Goal: Feedback & Contribution: Submit feedback/report problem

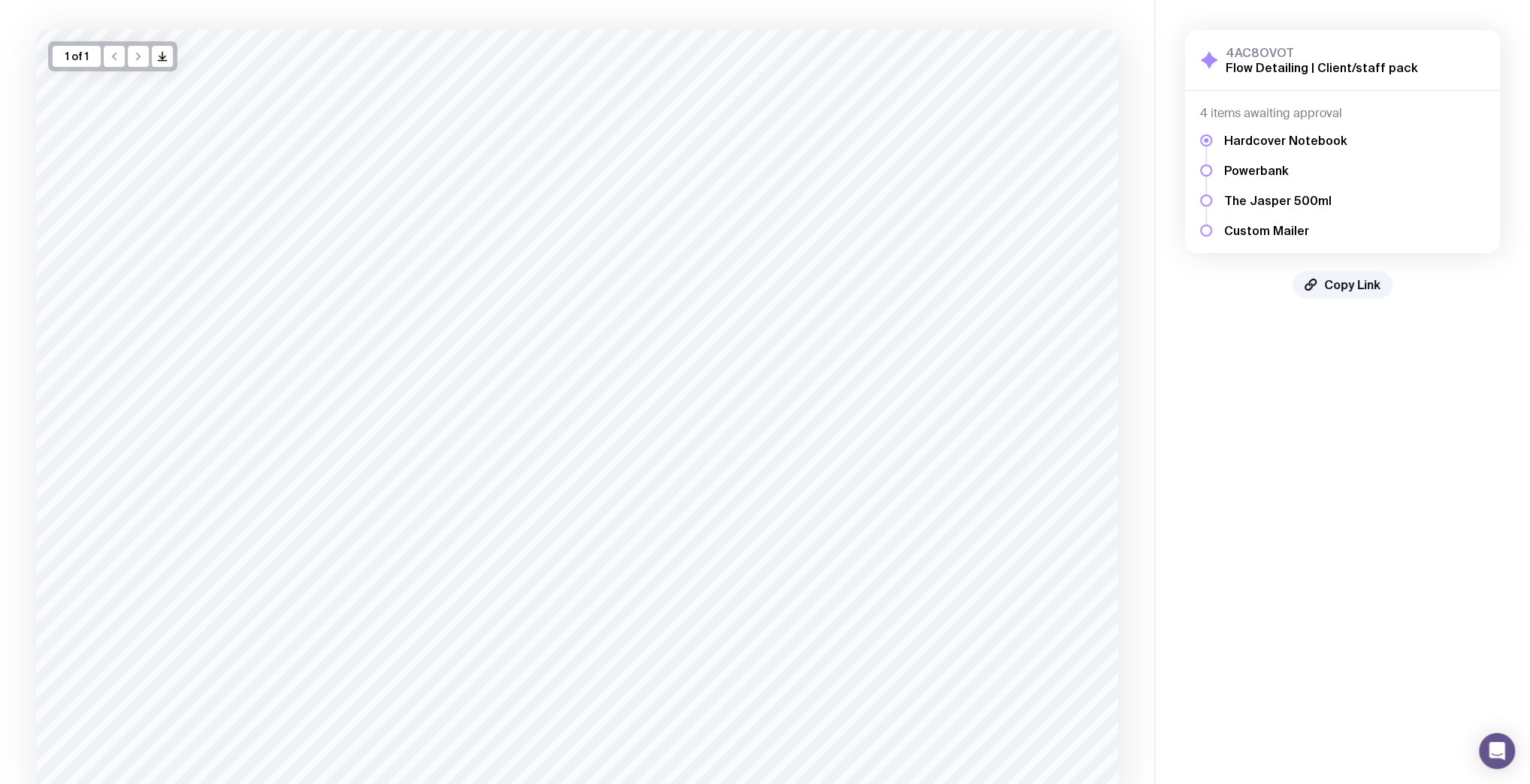
scroll to position [195, 0]
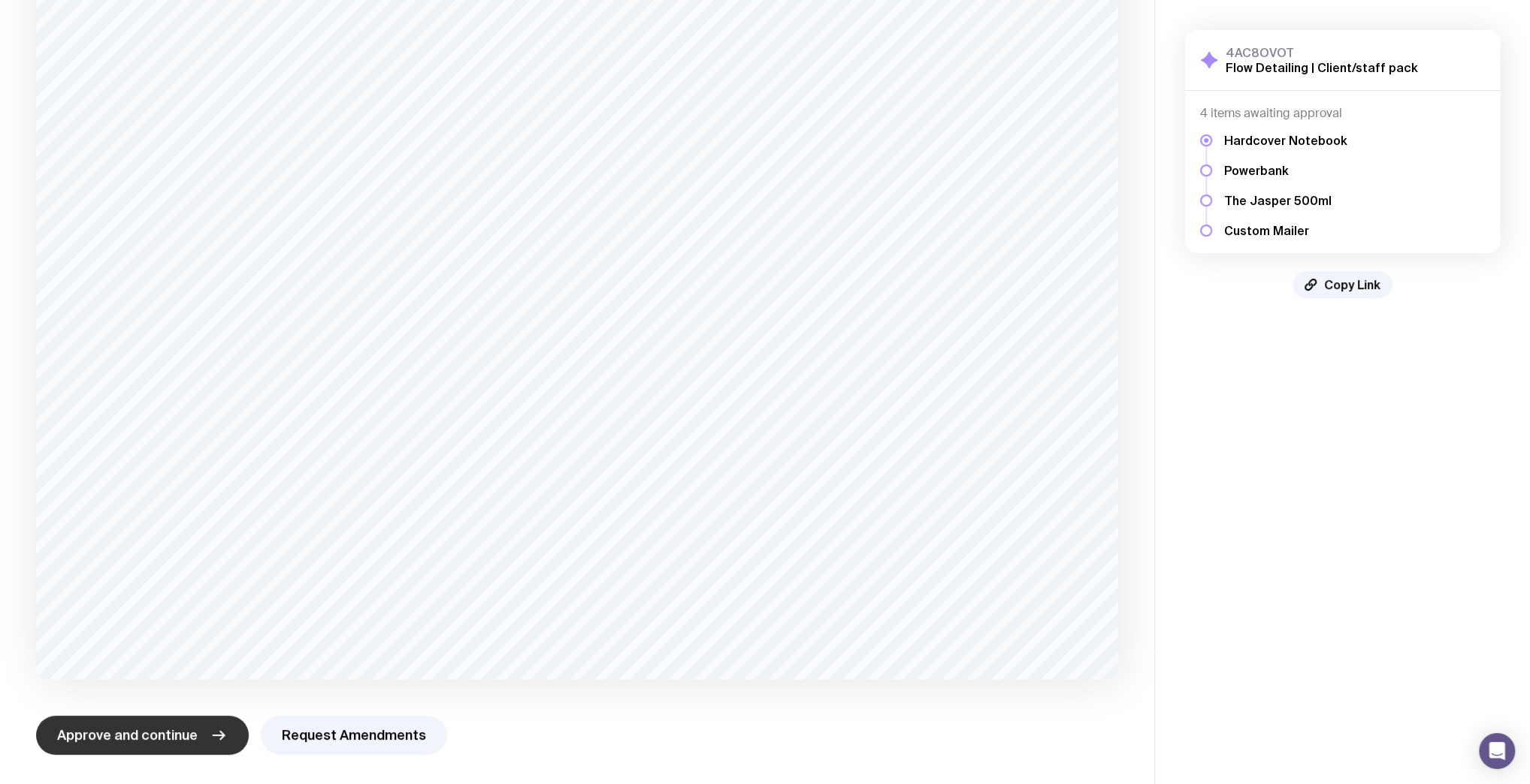
click at [146, 734] on span "Approve and continue" at bounding box center [127, 736] width 140 height 18
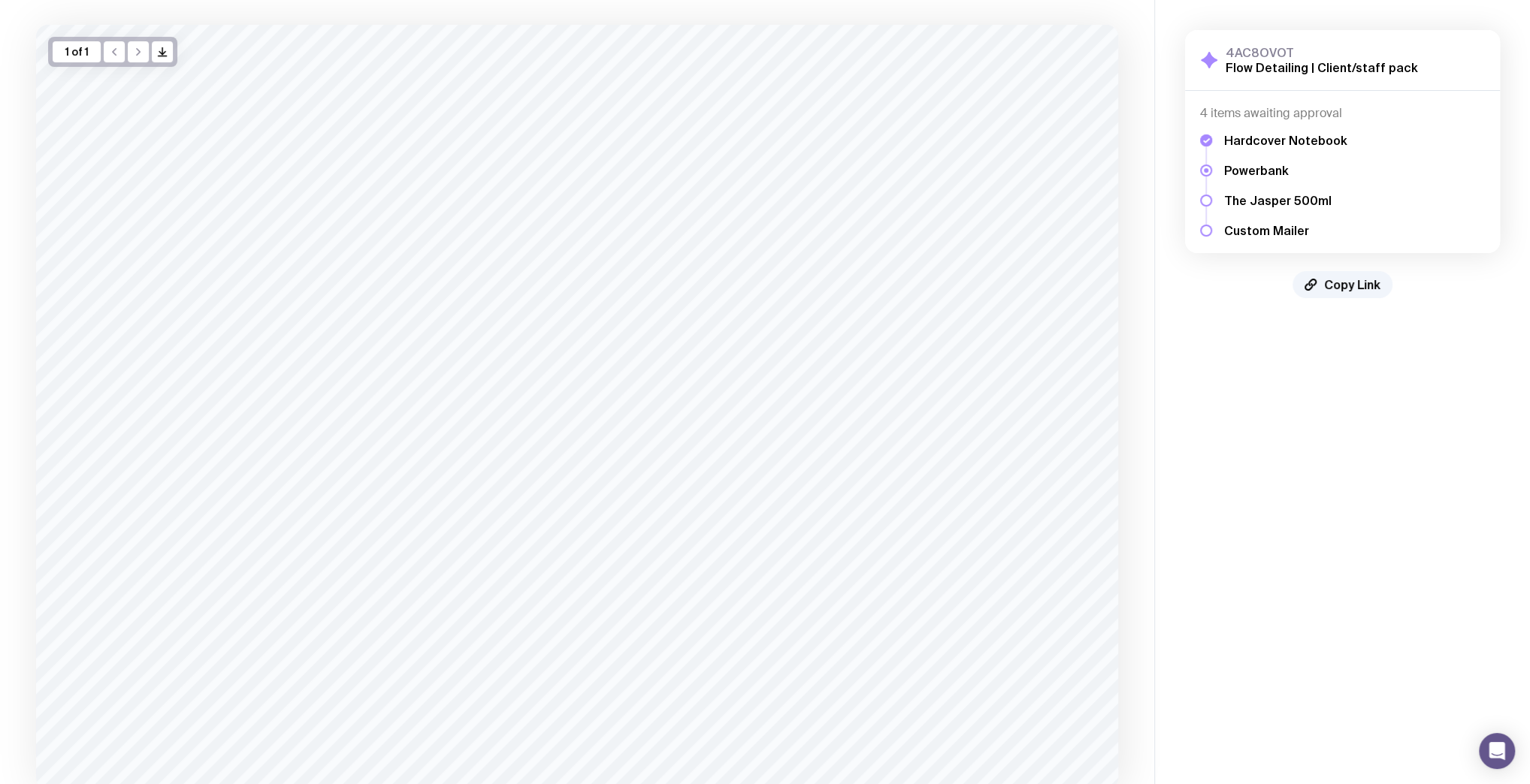
scroll to position [188, 0]
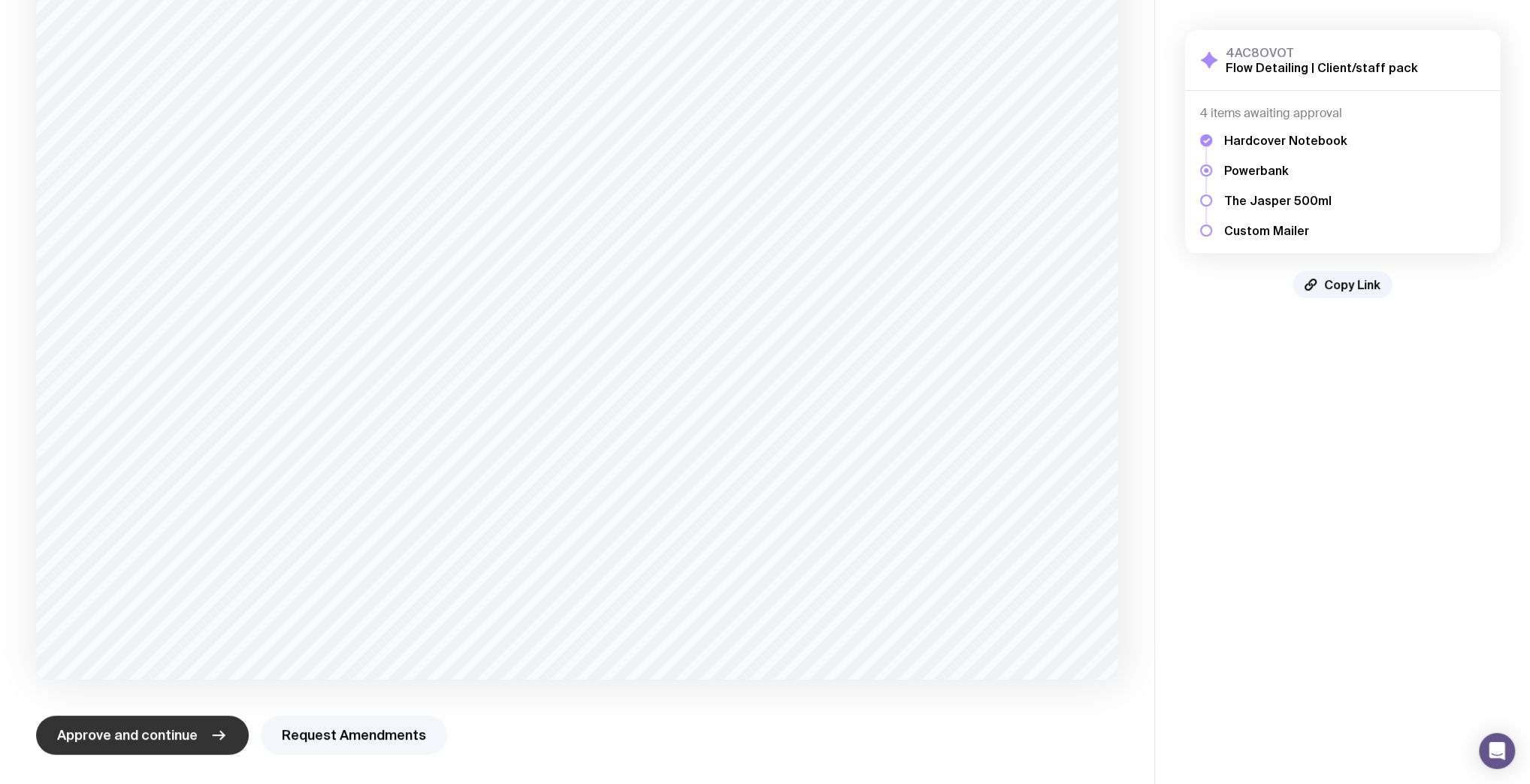
click at [324, 729] on button "Request Amendments" at bounding box center [354, 735] width 186 height 39
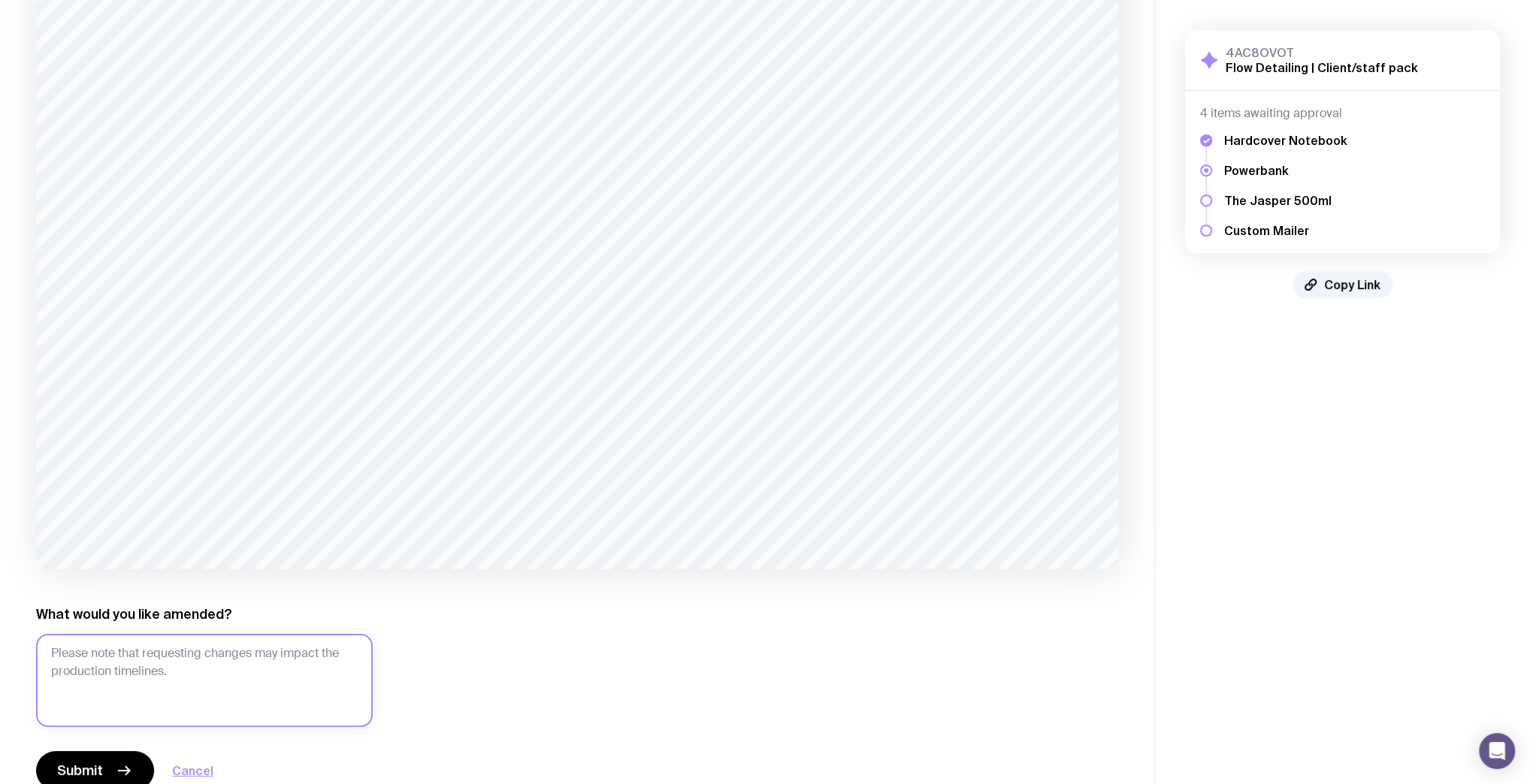
scroll to position [335, 0]
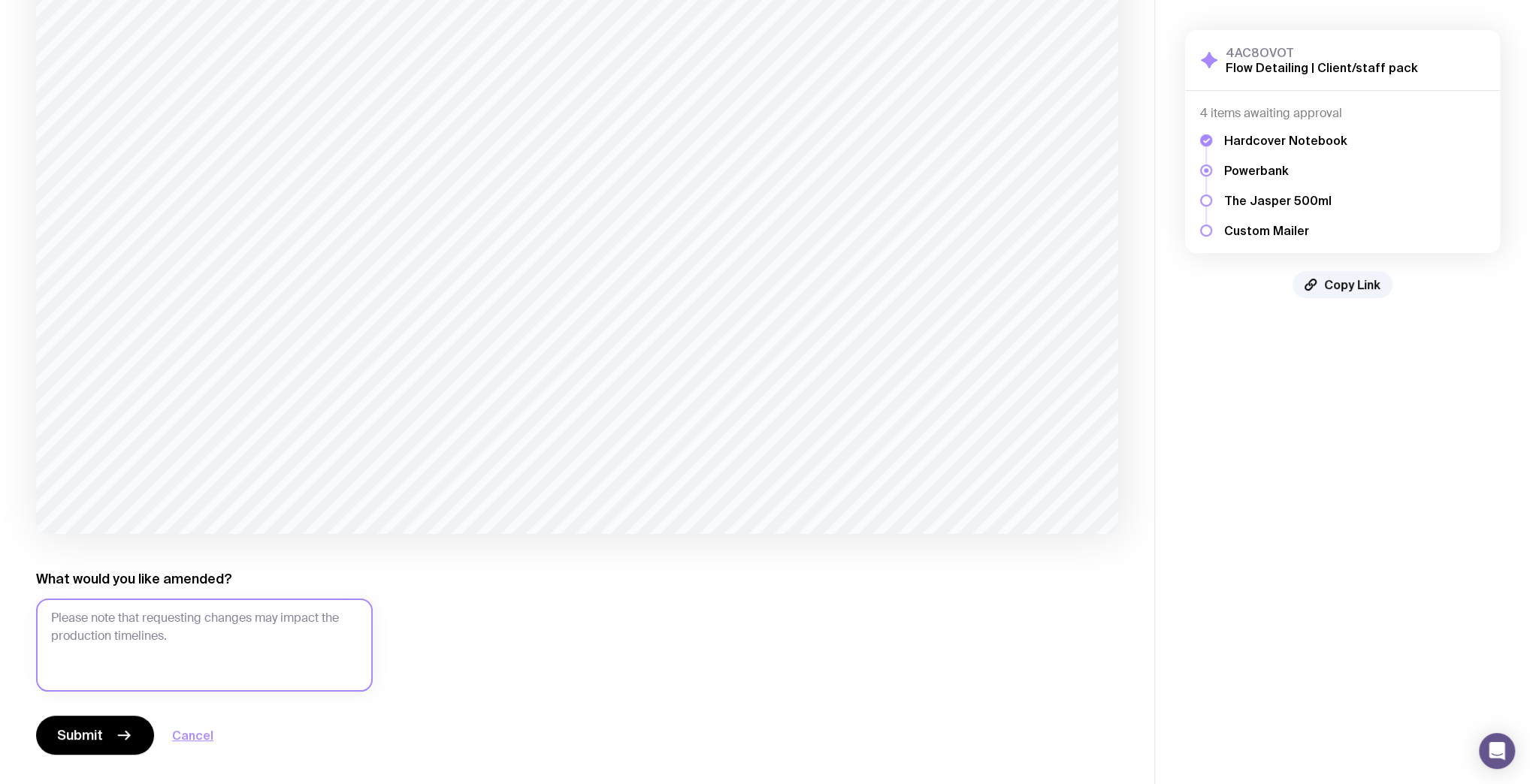
click at [168, 629] on textarea "What would you like amended?" at bounding box center [205, 645] width 337 height 93
type textarea "Please add a line between the two logos. Running vertically, similar to the oth…"
click at [75, 771] on main "Copy Link 1 of 1 /> /> What would you like amended? Please add a line between t…" at bounding box center [577, 225] width 1154 height 1120
click at [72, 754] on div "Submit Cancel" at bounding box center [205, 735] width 337 height 39
click at [235, 664] on textarea "Please add a line between the two logos. Running vertically, similar to the oth…" at bounding box center [205, 645] width 337 height 93
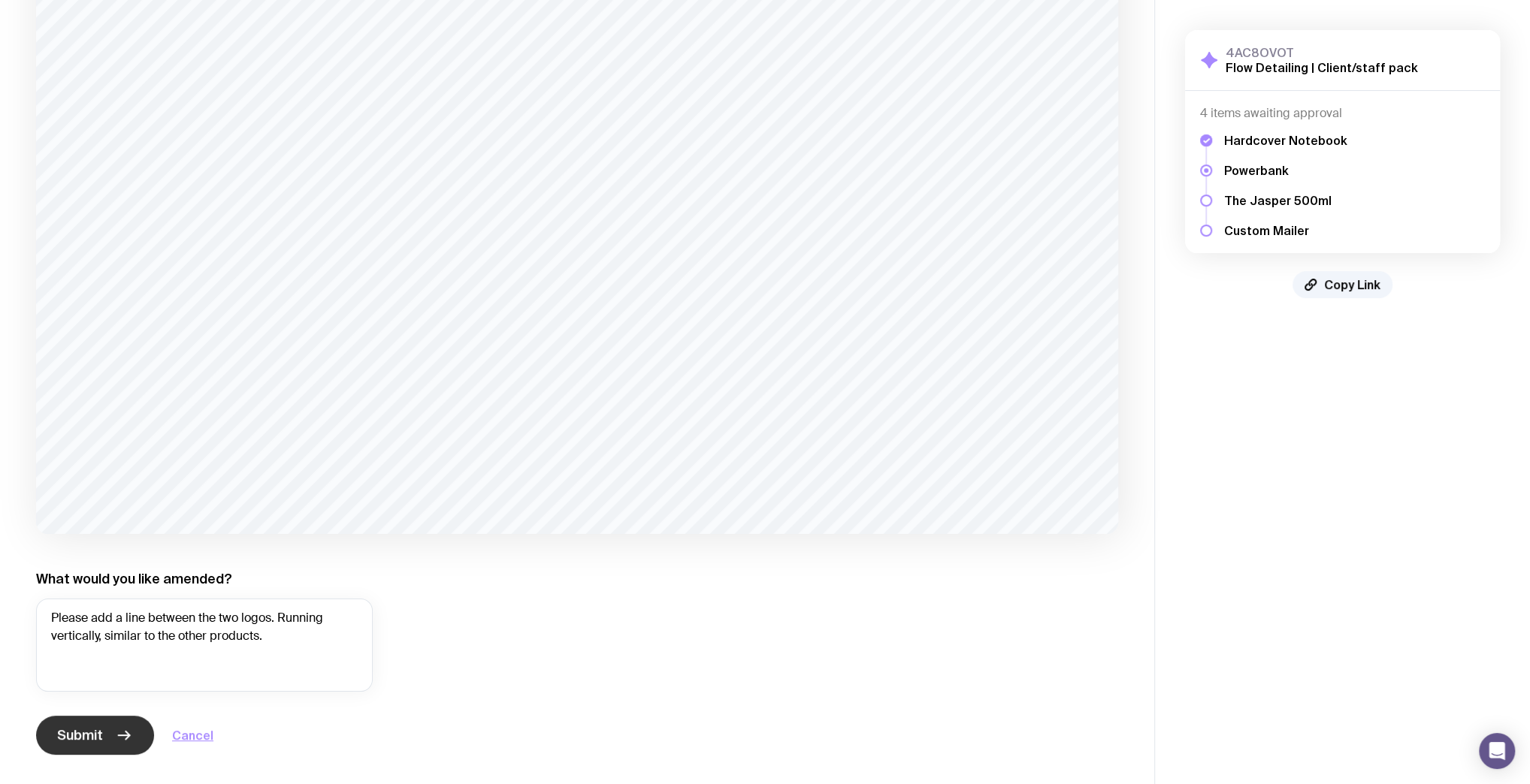
click at [76, 735] on span "Submit" at bounding box center [80, 736] width 45 height 18
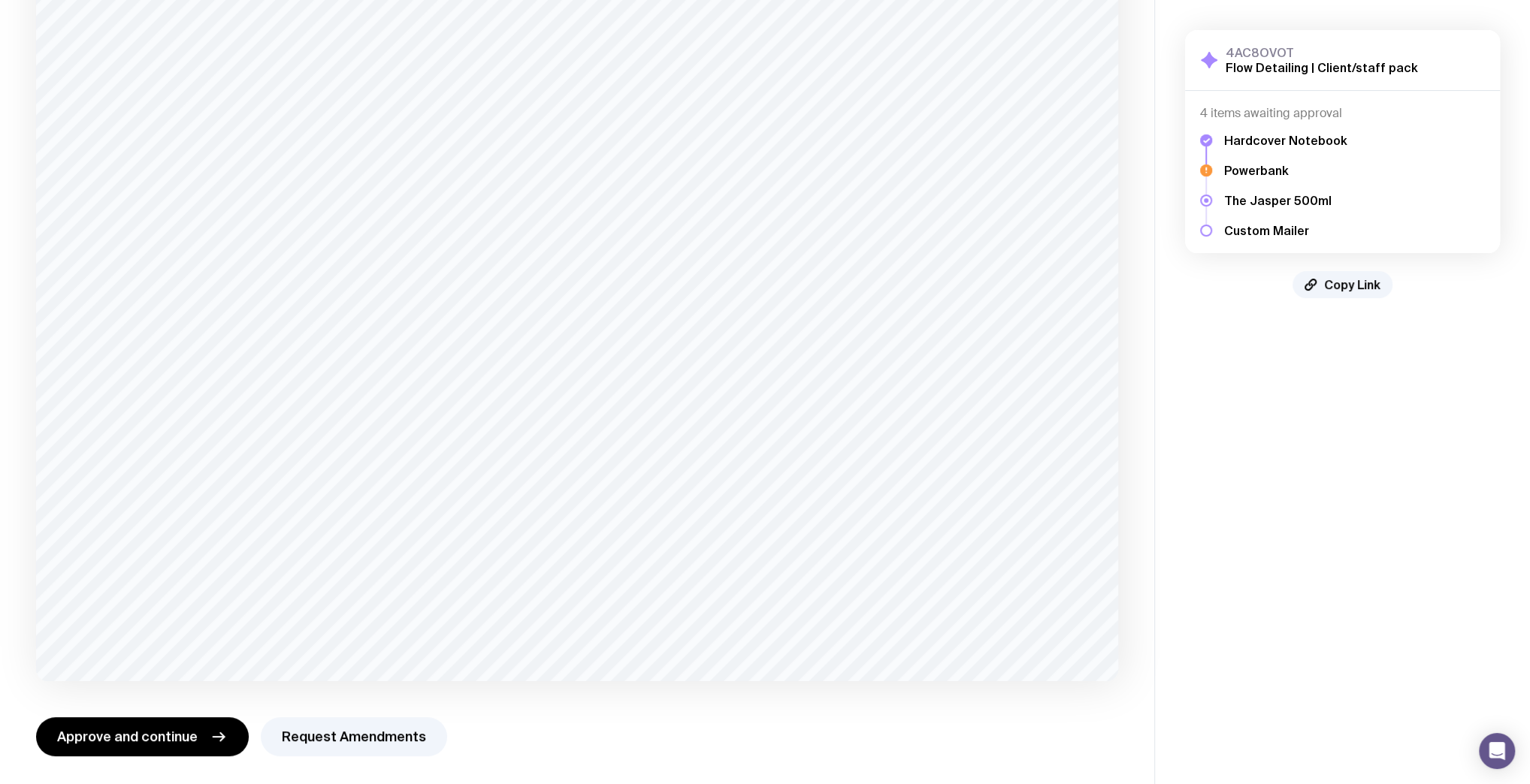
scroll to position [188, 0]
click at [156, 732] on span "Approve and continue" at bounding box center [127, 736] width 140 height 18
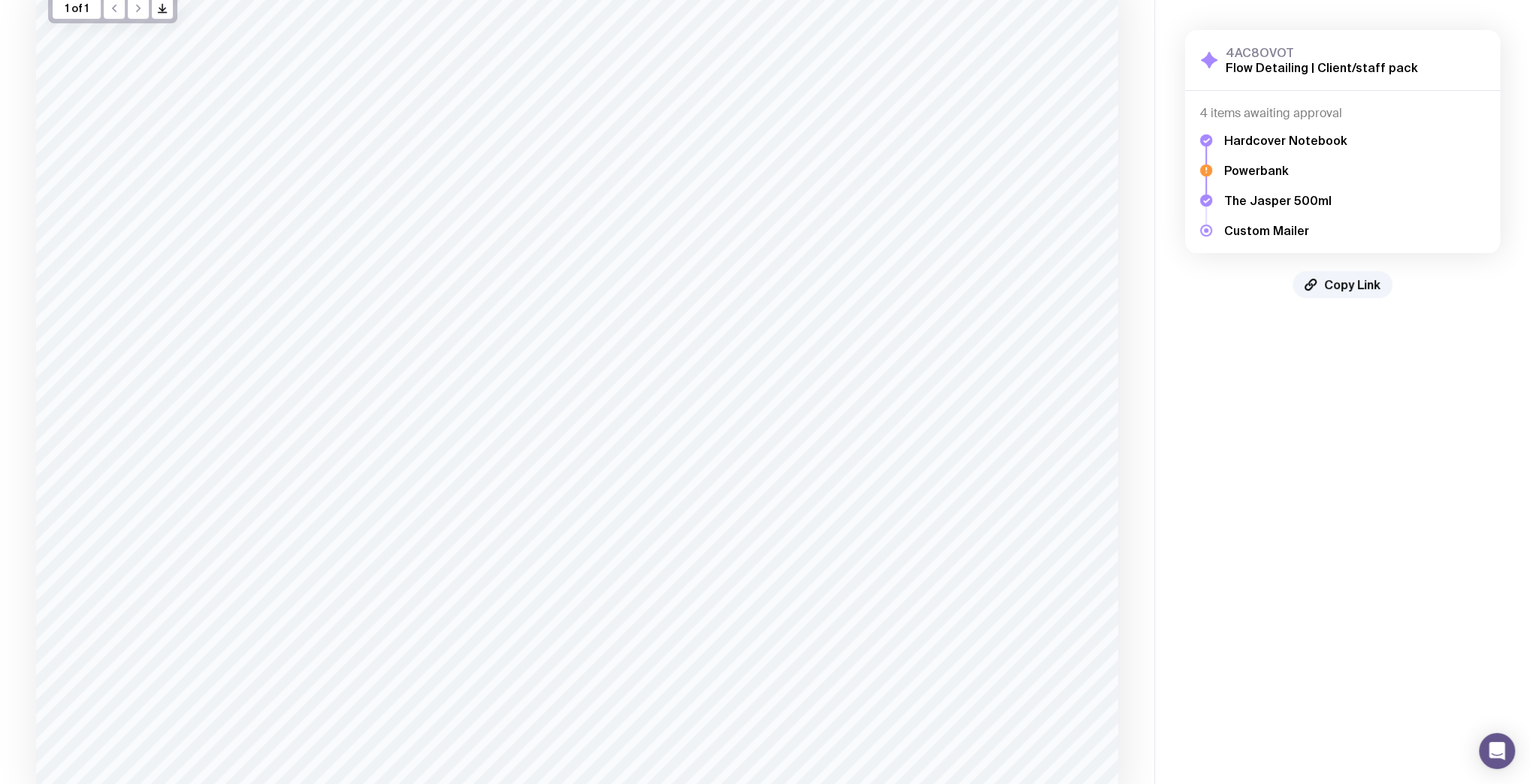
scroll to position [243, 0]
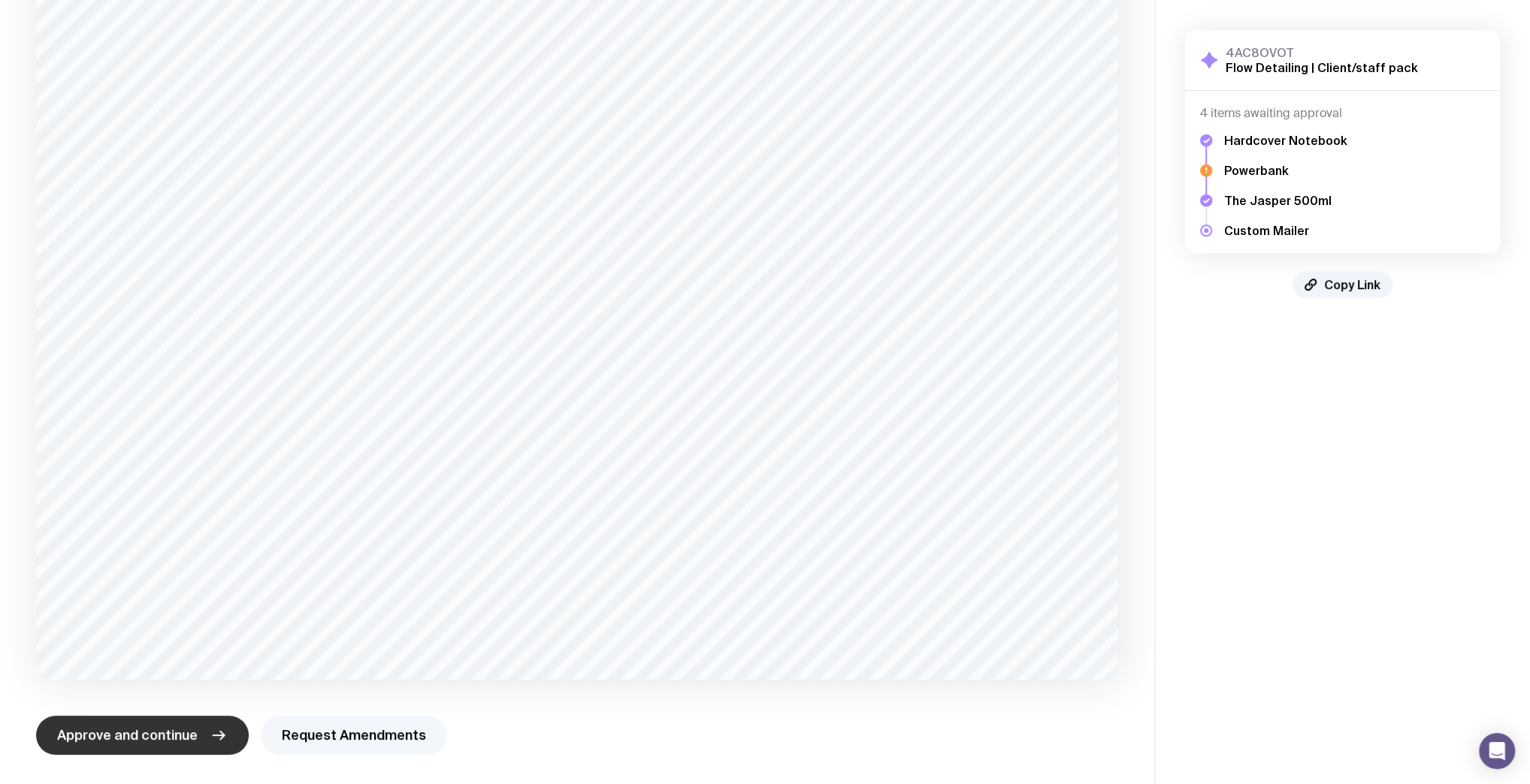
click at [410, 732] on button "Request Amendments" at bounding box center [354, 735] width 186 height 39
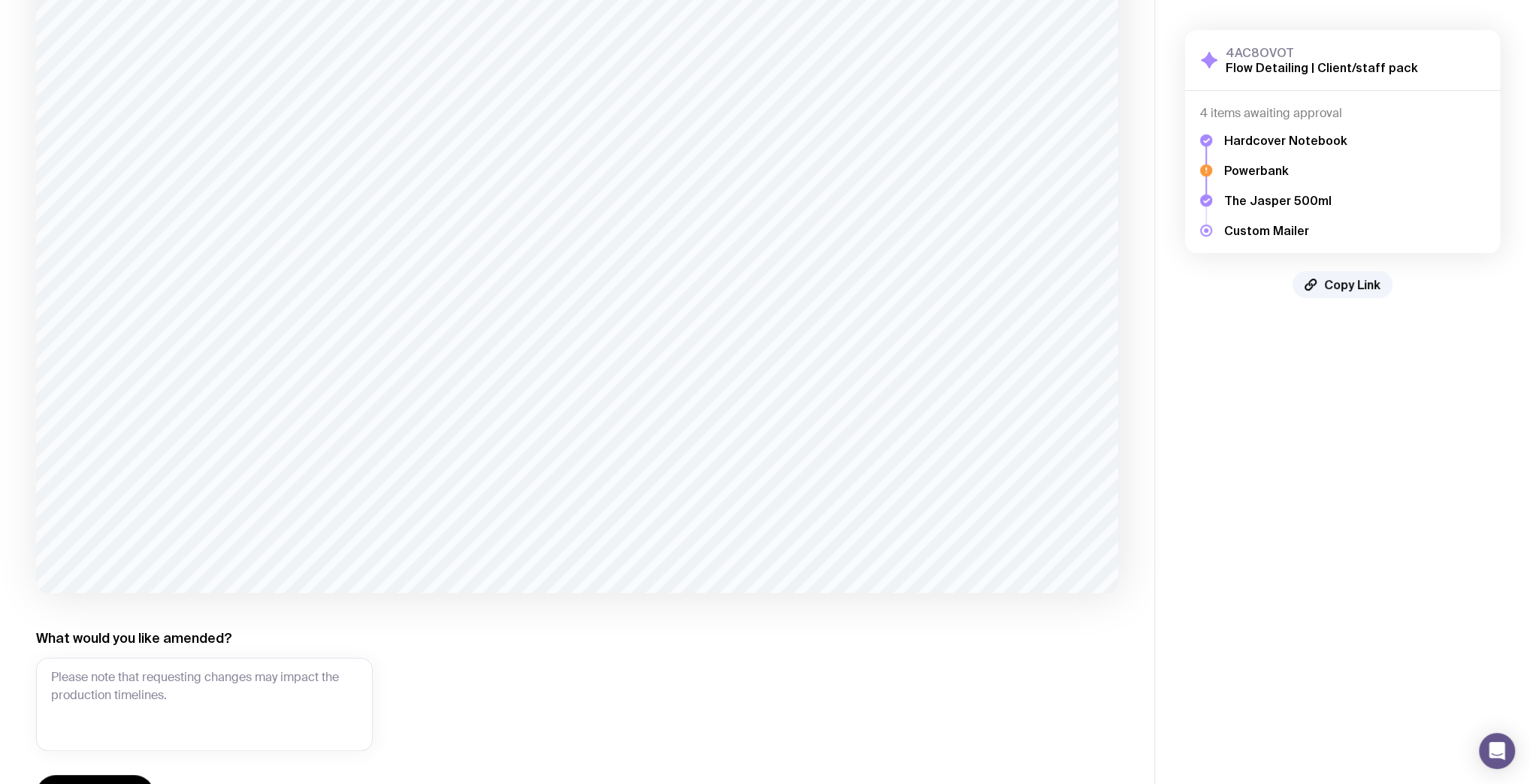
scroll to position [388, 0]
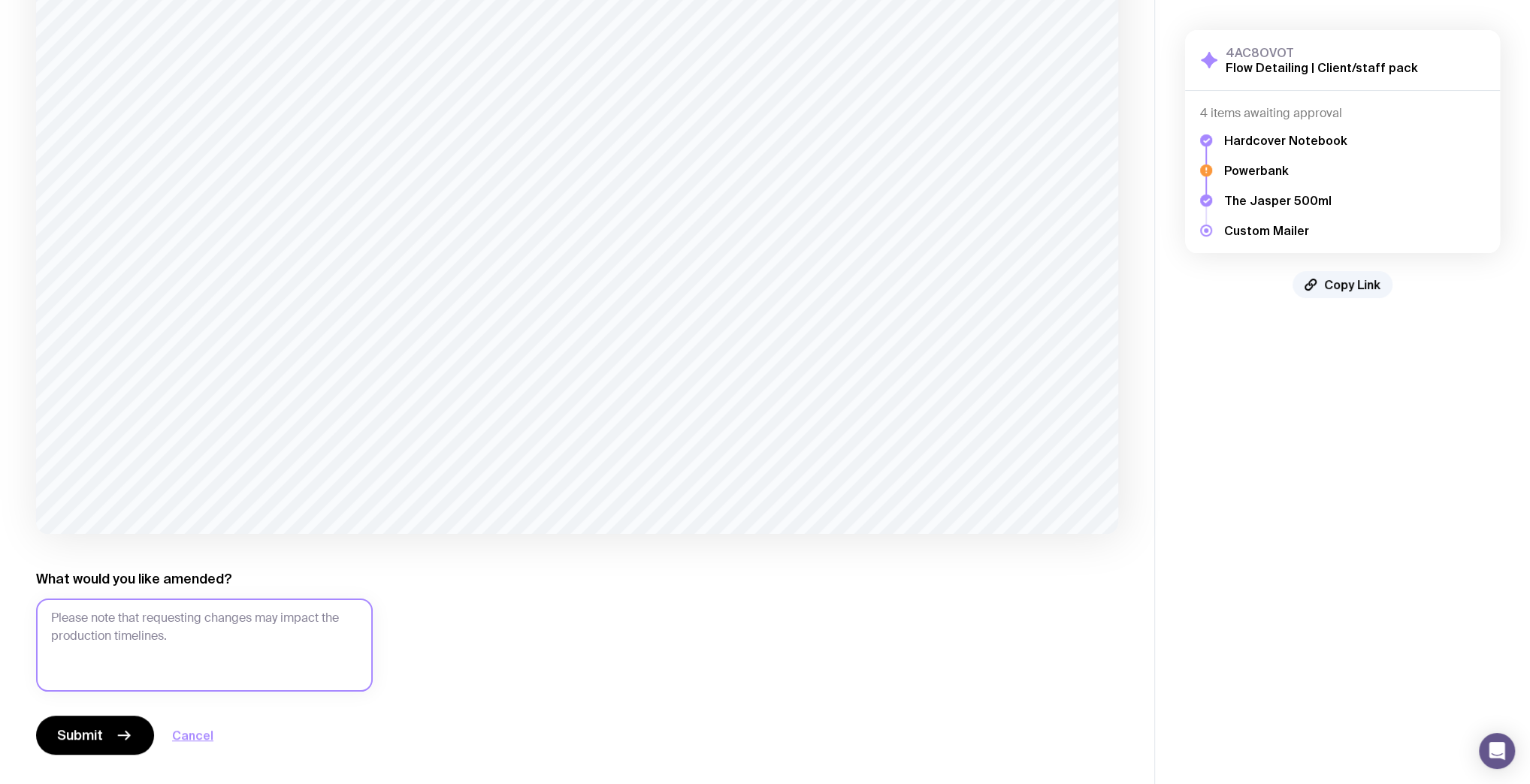
click at [227, 638] on textarea "What would you like amended?" at bounding box center [205, 645] width 337 height 93
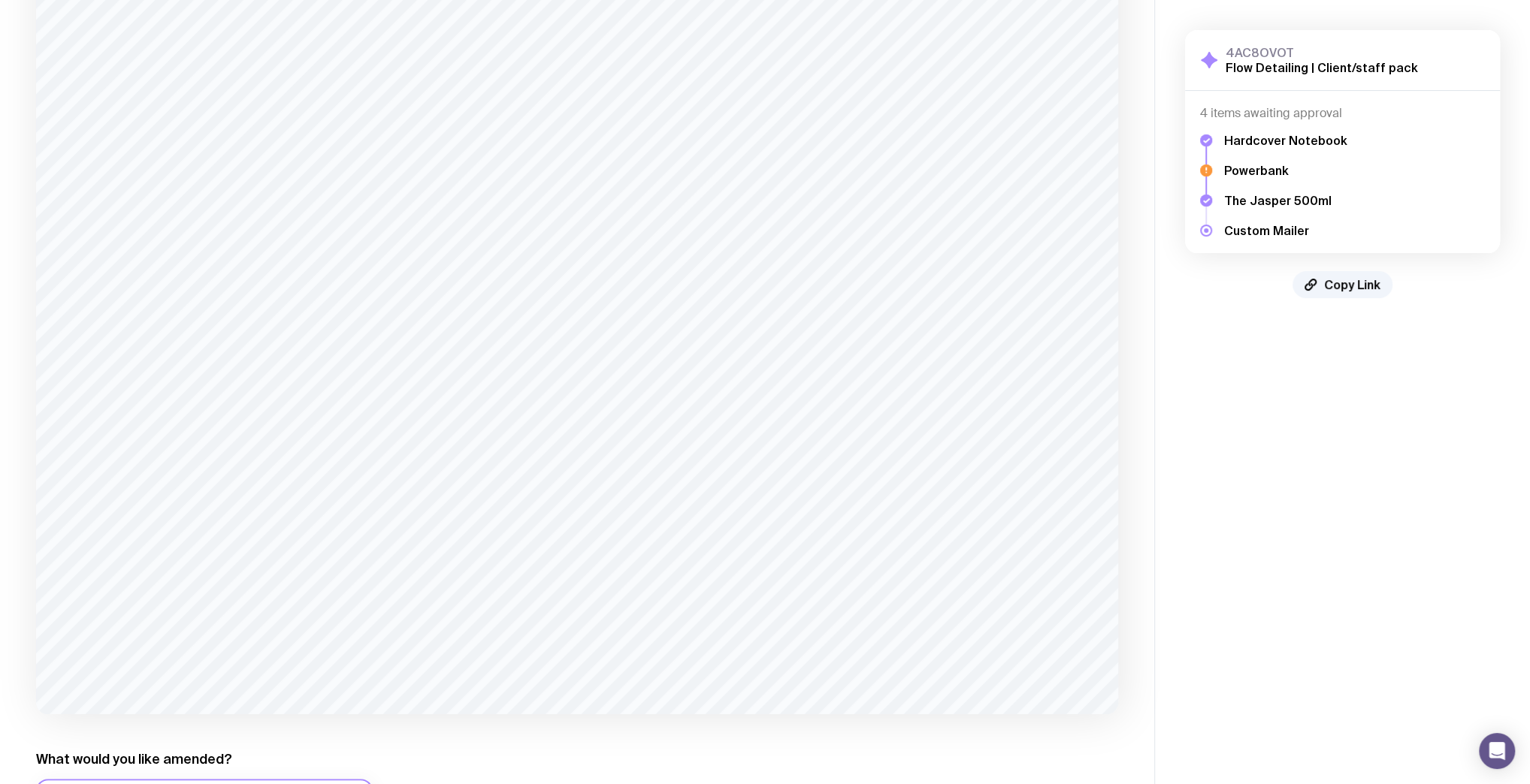
scroll to position [328, 0]
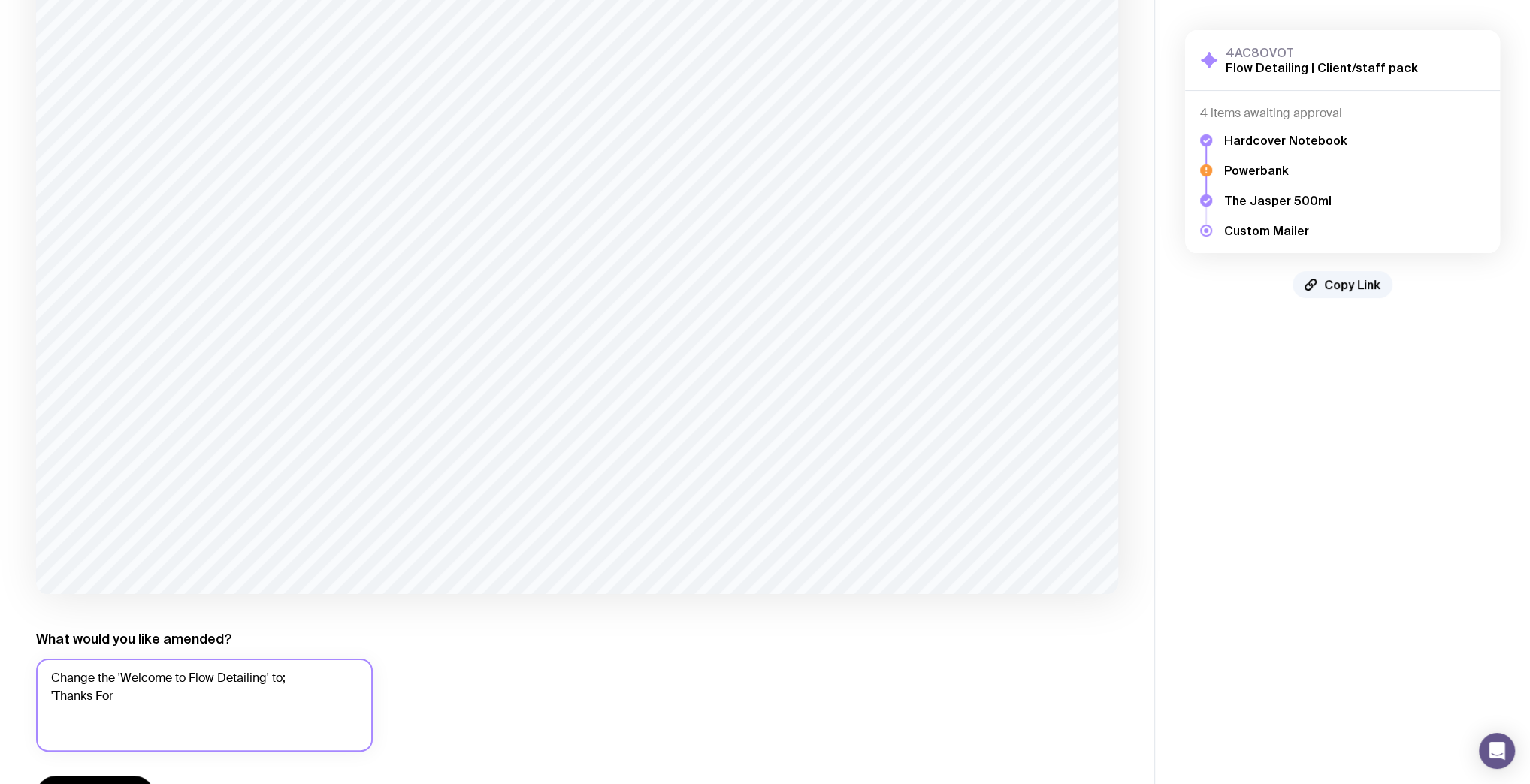
click at [203, 710] on textarea "Change the 'Welcome to Flow Detailing' to; 'Thanks For" at bounding box center [205, 705] width 337 height 93
click at [151, 693] on textarea "Change the 'Welcome to Flow Detailing' to; 'Thanks For" at bounding box center [205, 705] width 337 height 93
drag, startPoint x: 119, startPoint y: 691, endPoint x: 93, endPoint y: 693, distance: 26.1
click at [93, 693] on textarea "Change the 'Welcome to Flow Detailing' to; 'Thanks For" at bounding box center [205, 705] width 337 height 93
drag, startPoint x: 209, startPoint y: 702, endPoint x: 55, endPoint y: 698, distance: 154.1
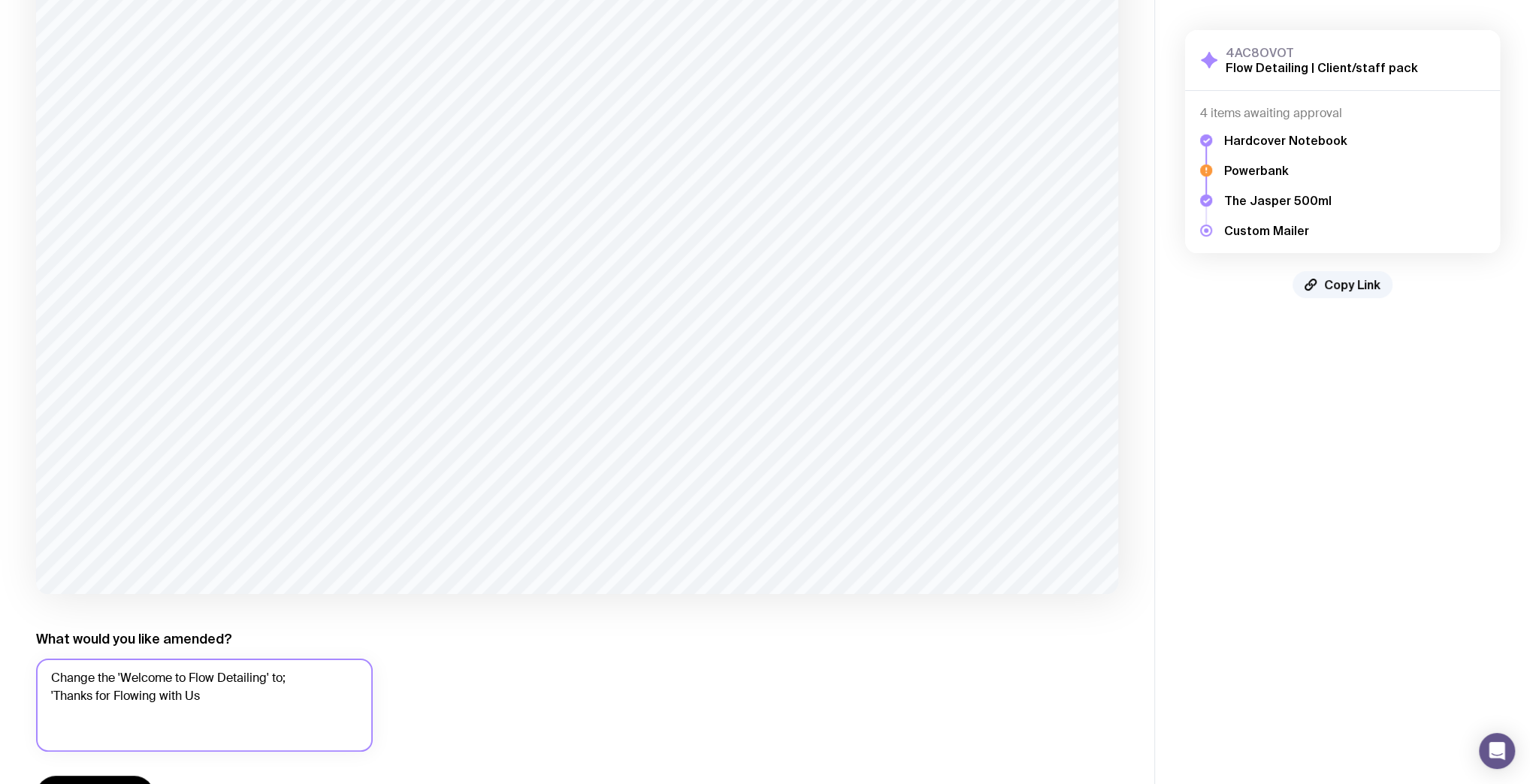
click at [55, 698] on textarea "Change the 'Welcome to Flow Detailing' to; 'Thanks for Flowing with Us" at bounding box center [205, 705] width 337 height 93
click at [214, 726] on textarea "Change the 'Welcome to Flow Detailing' to; 'THANKS FOR FLOWING WITH US'" at bounding box center [205, 705] width 337 height 93
click at [338, 705] on textarea "Change the 'Welcome to Flow Detailing' to; 'THANKS FOR FLOWING WITH US'" at bounding box center [205, 705] width 337 height 93
click at [261, 707] on textarea "Change the 'Welcome to Flow Detailing' to; 'THANKS FOR FLOWING WITH US'" at bounding box center [205, 705] width 337 height 93
click at [320, 677] on textarea "Change the 'Welcome to Flow Detailing' to; 'THANKS FOR FLOWING WITH US'" at bounding box center [205, 705] width 337 height 93
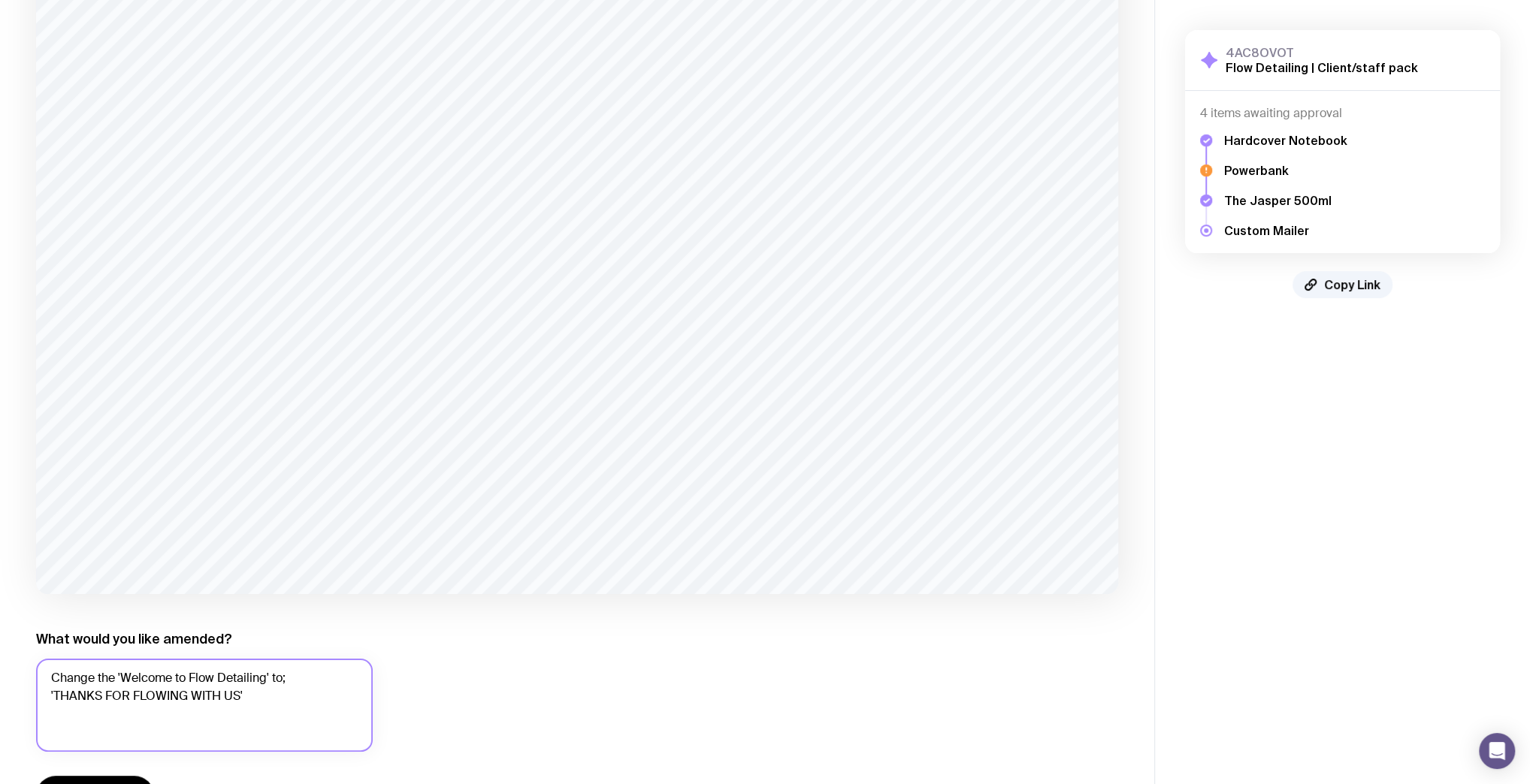
click at [288, 716] on textarea "Change the 'Welcome to Flow Detailing' to; 'THANKS FOR FLOWING WITH US'" at bounding box center [205, 705] width 337 height 93
click at [51, 696] on textarea "Change the 'Welcome to Flow Detailing' to; 'THANKS FOR FLOWING WITH US" at bounding box center [205, 705] width 337 height 93
click at [189, 759] on div "What would you like amended? Change the 'Welcome to Flow Detailing' to; THANKS …" at bounding box center [205, 722] width 337 height 185
click at [236, 718] on textarea "Change the 'Welcome to Flow Detailing' to; THANKS FOR FLOWING WITH US" at bounding box center [205, 705] width 337 height 93
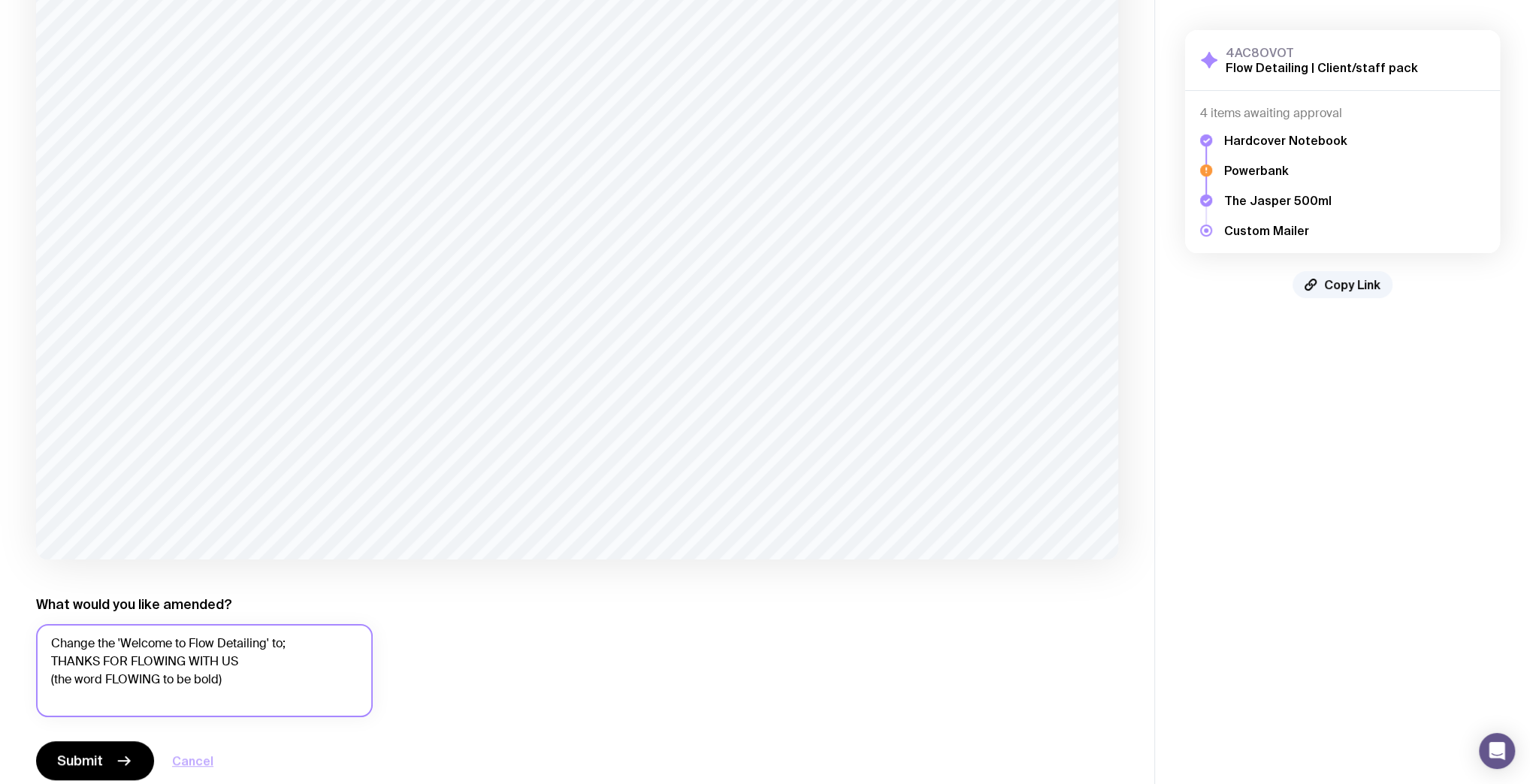
scroll to position [388, 0]
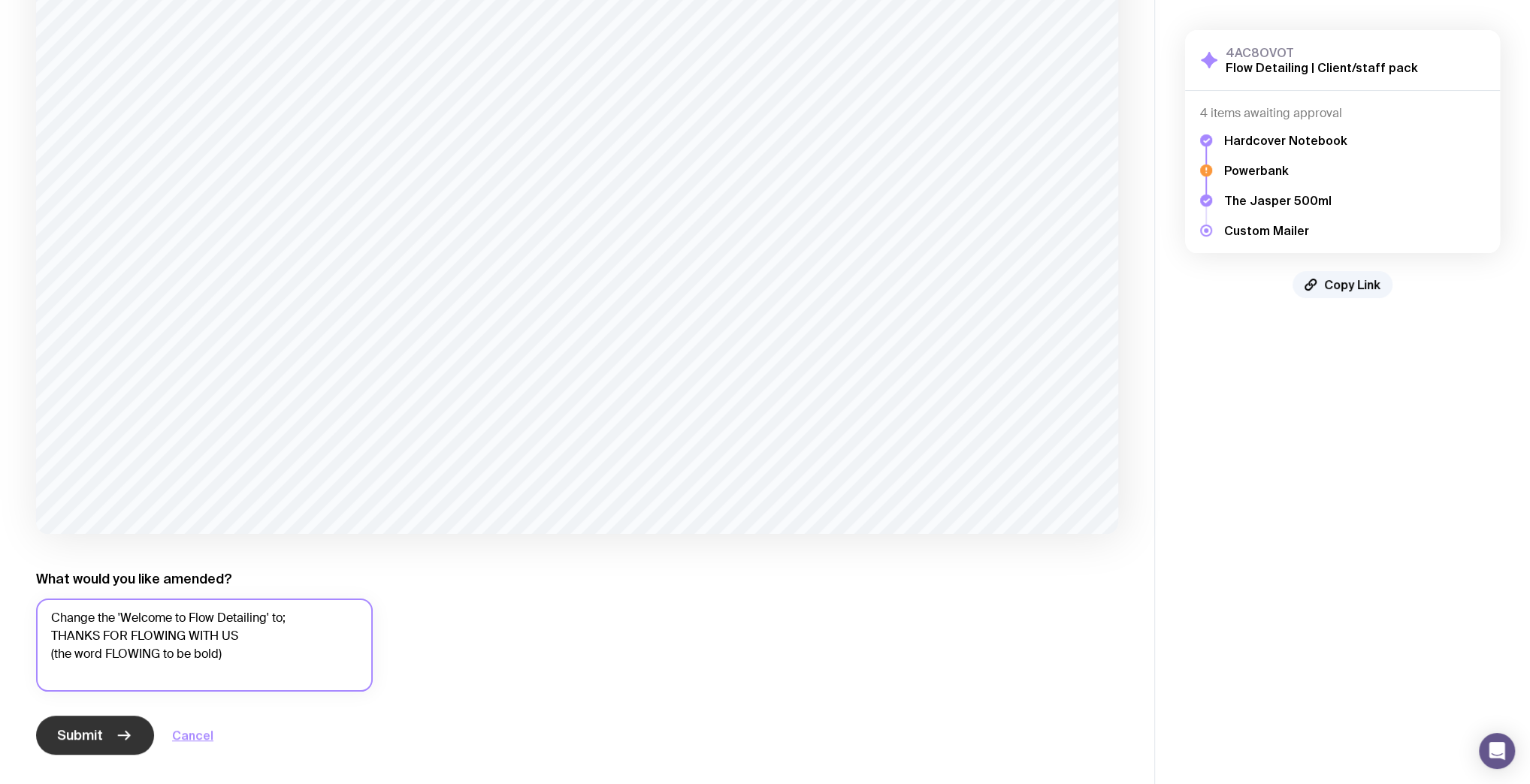
type textarea "Change the 'Welcome to Flow Detailing' to; THANKS FOR FLOWING WITH US (the word…"
click at [97, 737] on span "Submit" at bounding box center [80, 736] width 45 height 18
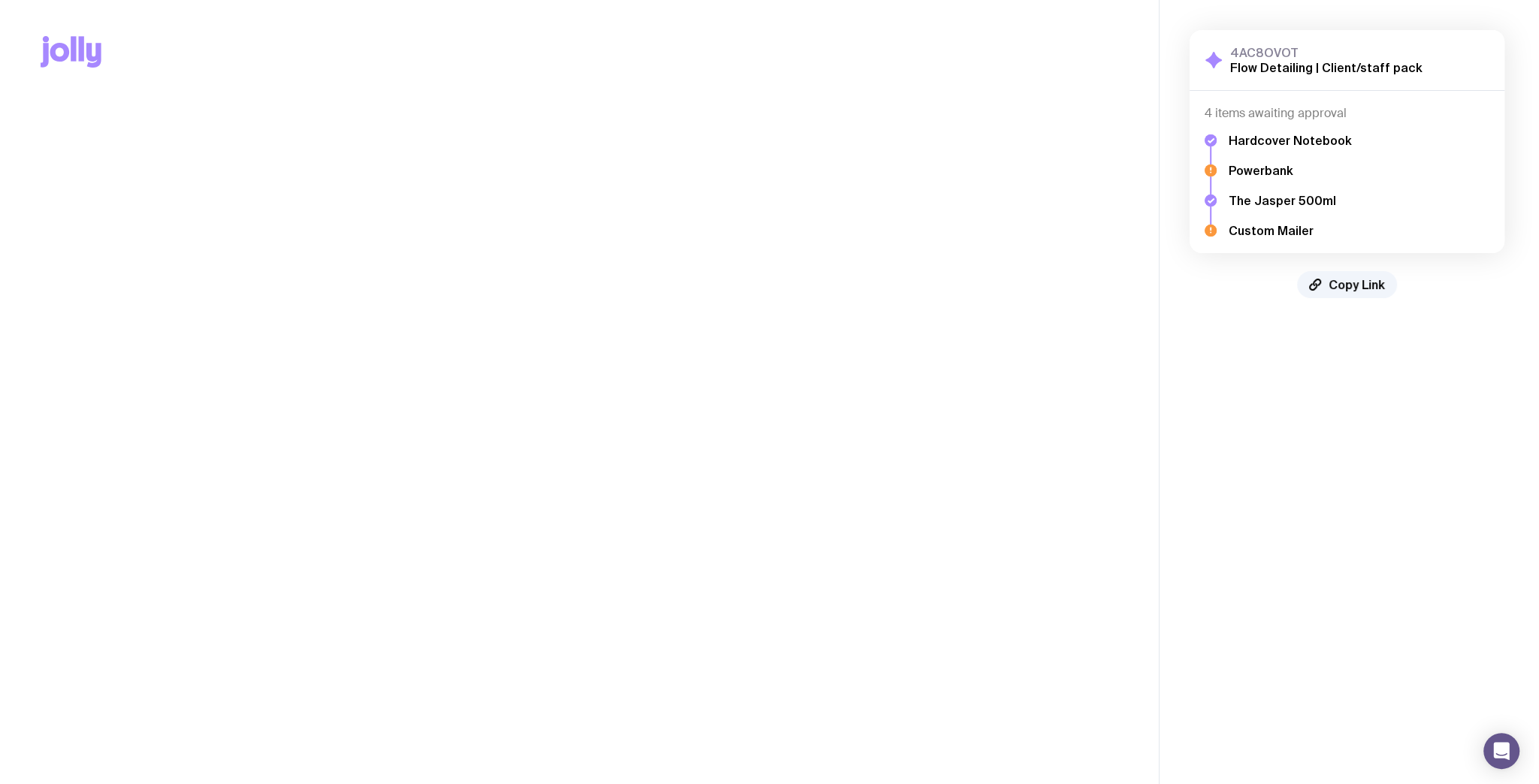
scroll to position [0, 0]
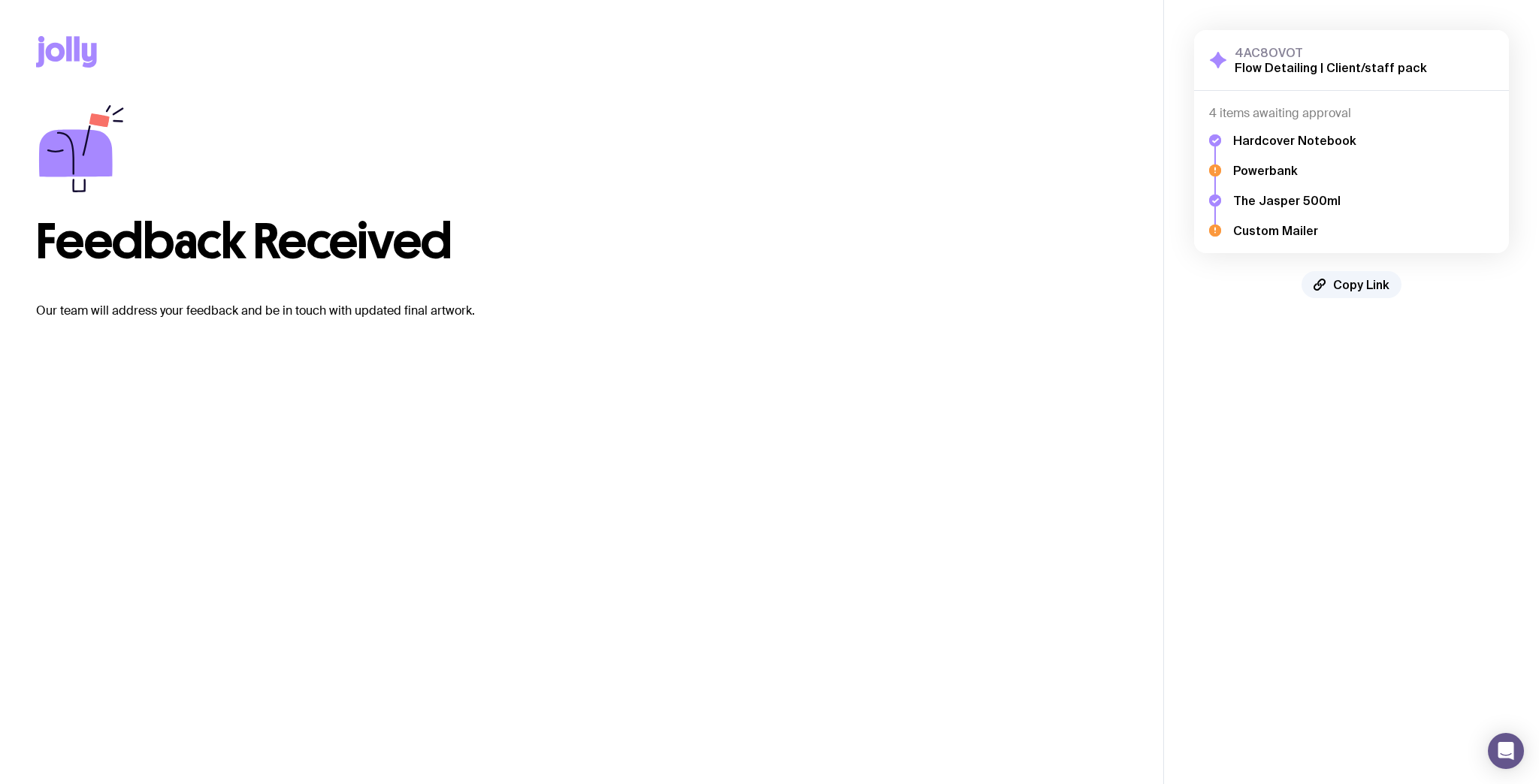
click at [1298, 460] on aside "4AC8OVOT Flow Detailing | Client/staff pack Show Details 4 items awaiting appro…" at bounding box center [1351, 392] width 376 height 784
